Goal: Task Accomplishment & Management: Manage account settings

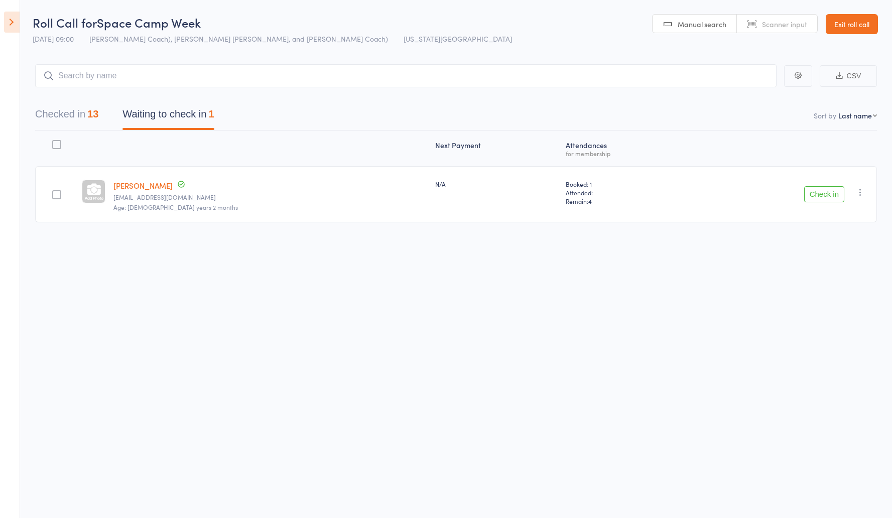
click at [824, 190] on button "Check in" at bounding box center [824, 194] width 40 height 16
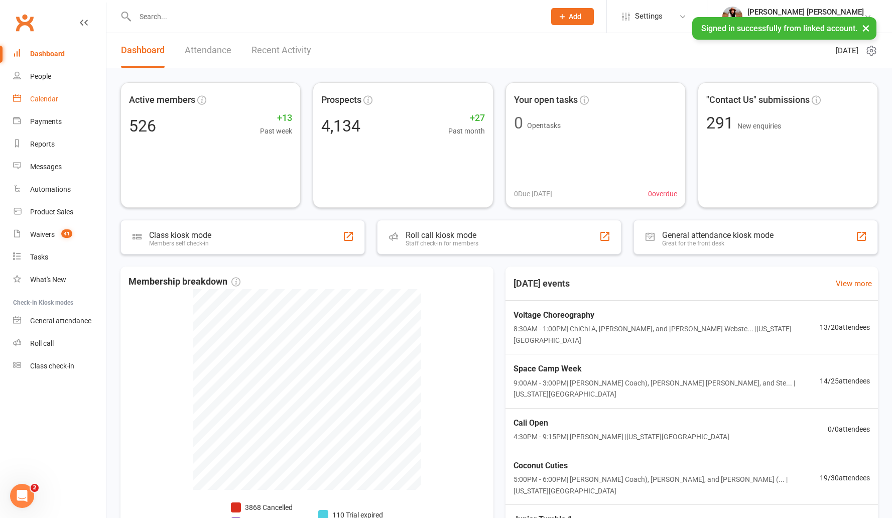
click at [59, 103] on link "Calendar" at bounding box center [59, 99] width 93 height 23
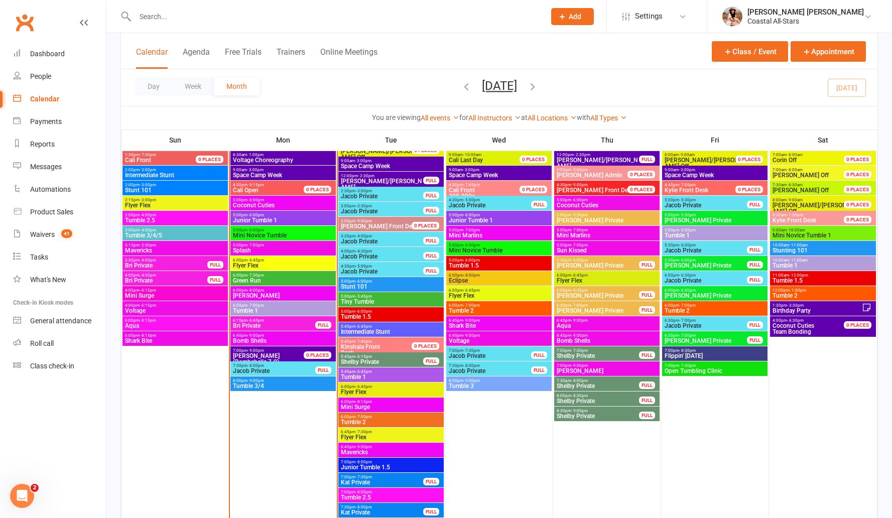
scroll to position [1011, 0]
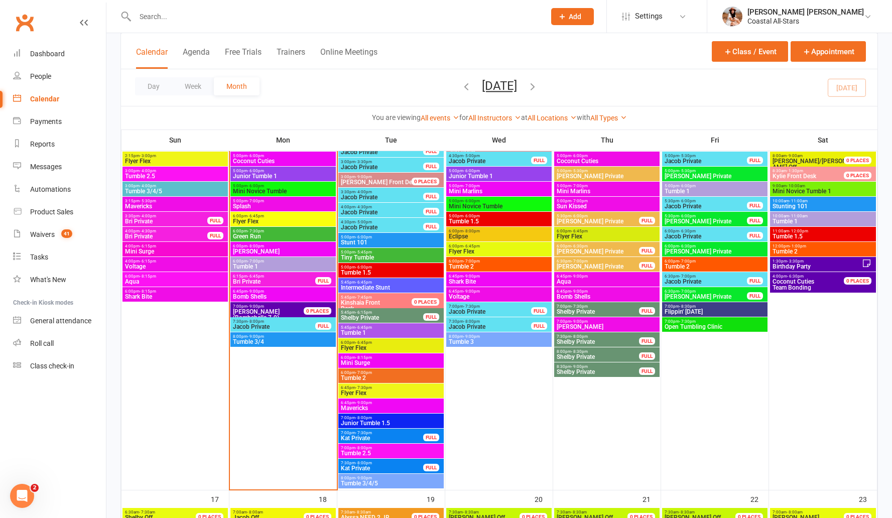
click at [472, 234] on span "Eclipse" at bounding box center [498, 236] width 101 height 6
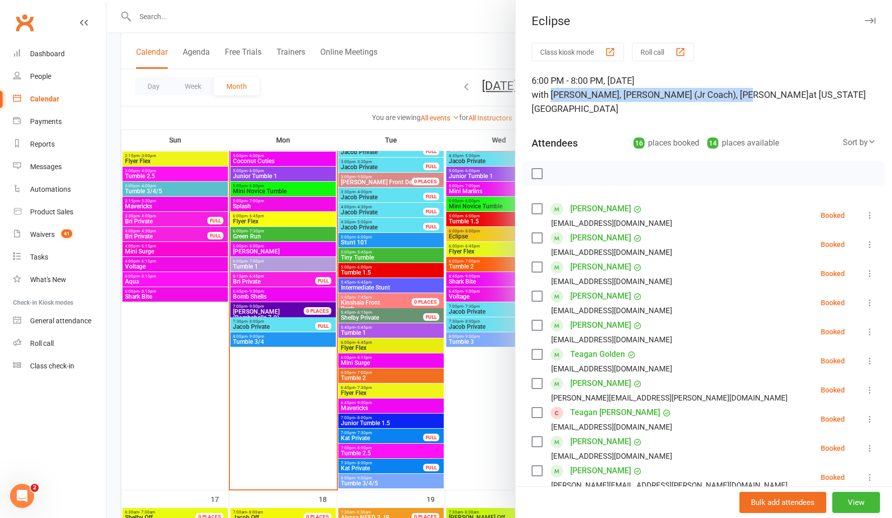
drag, startPoint x: 546, startPoint y: 96, endPoint x: 812, endPoint y: 24, distance: 276.1
click at [735, 96] on div "6:00 PM - 8:00 PM, Wednesday, August, 13, 2025 with Corin Conway, Stella (Jr Co…" at bounding box center [703, 95] width 344 height 42
click at [483, 48] on div at bounding box center [498, 259] width 785 height 518
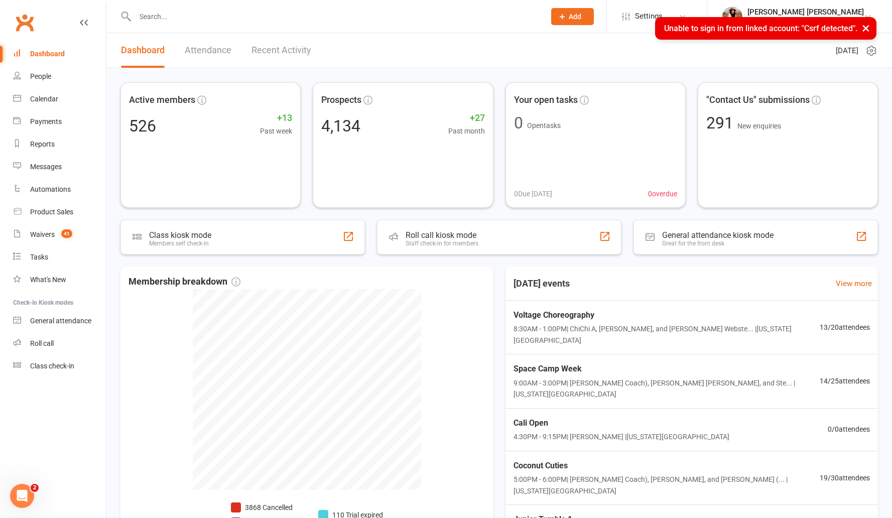
click at [868, 28] on button "×" at bounding box center [866, 28] width 18 height 22
